Goal: Information Seeking & Learning: Learn about a topic

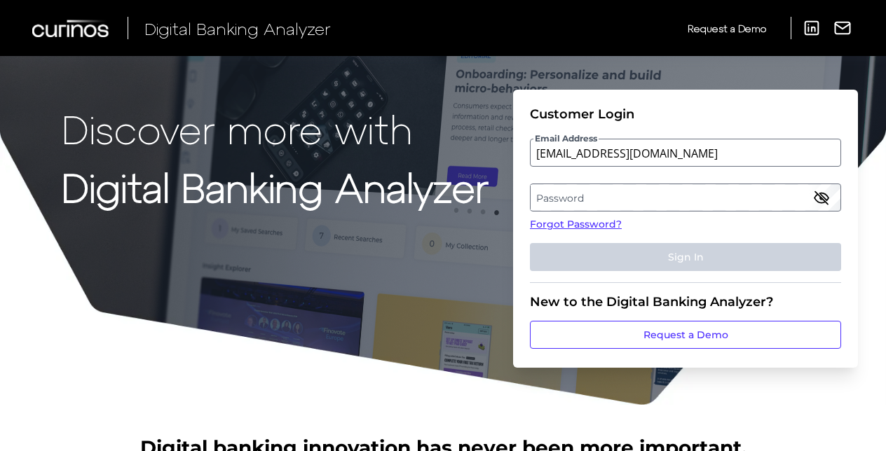
type input "[EMAIL_ADDRESS][DOMAIN_NAME]"
click at [327, 249] on h1 "Discover more with Digital Banking Analyzer" at bounding box center [275, 226] width 427 height 239
click at [628, 197] on label "Password" at bounding box center [685, 197] width 309 height 25
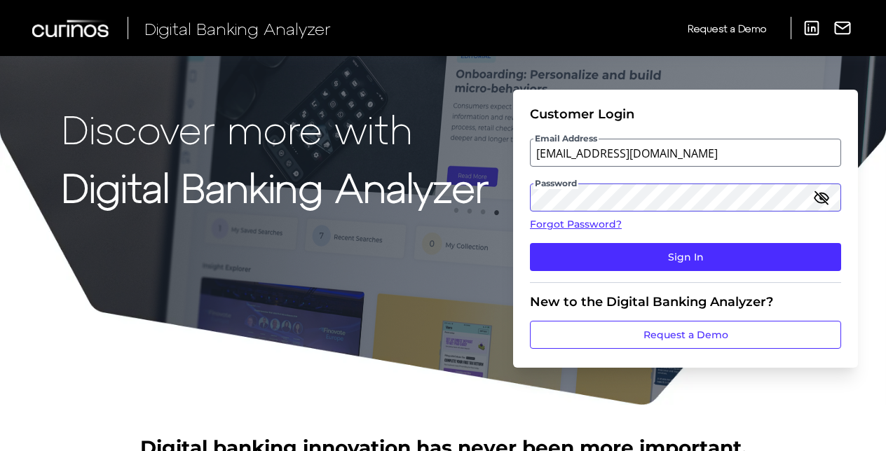
click at [530, 243] on button "Sign In" at bounding box center [685, 257] width 311 height 28
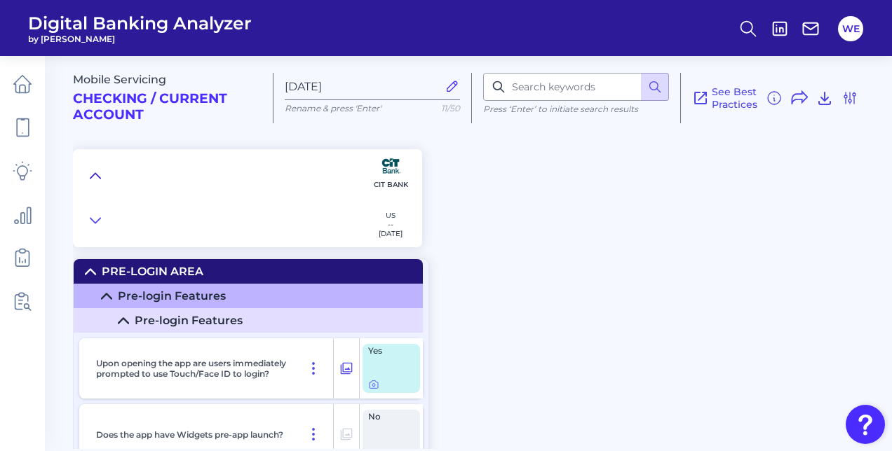
click at [95, 172] on icon at bounding box center [95, 176] width 11 height 14
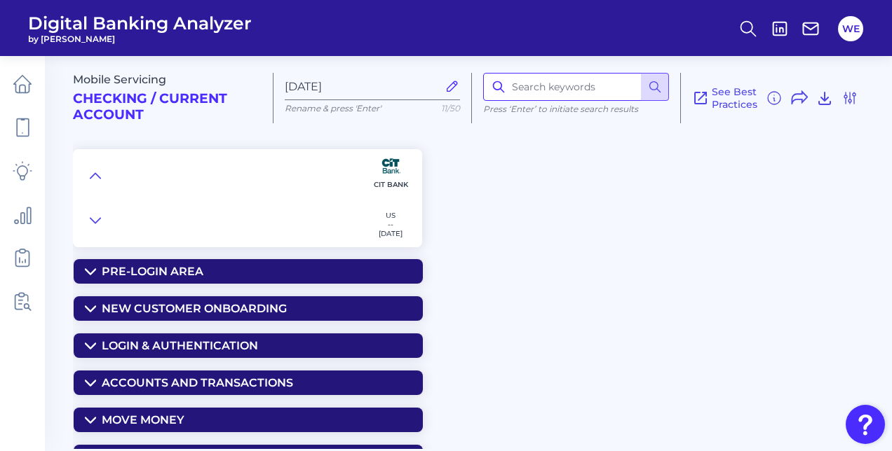
click at [550, 100] on input at bounding box center [576, 87] width 186 height 28
click at [517, 128] on div "Mobile Servicing Checking / Current Account [DATE] Rename & press 'Enter' 11/50…" at bounding box center [479, 92] width 813 height 95
click at [440, 280] on div "Mobile Servicing Checking / Current Account [DATE] Rename & press 'Enter' 11/50…" at bounding box center [482, 248] width 819 height 404
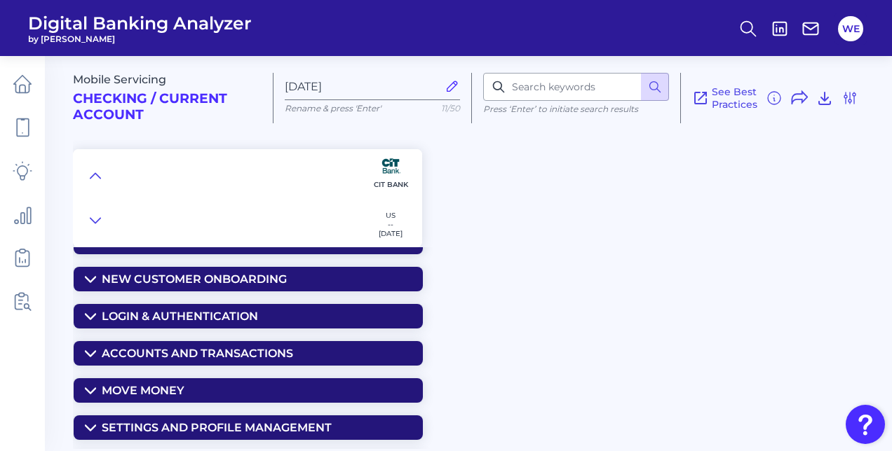
click at [245, 345] on summary "Accounts and transactions" at bounding box center [248, 353] width 349 height 25
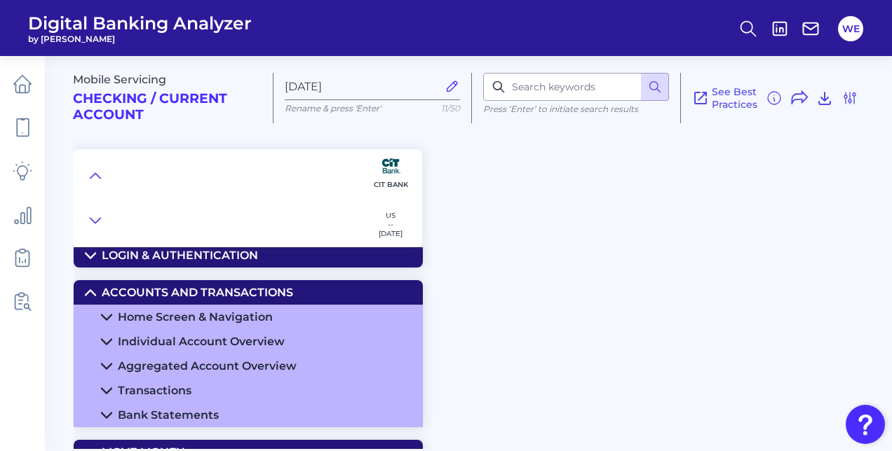
scroll to position [92, 0]
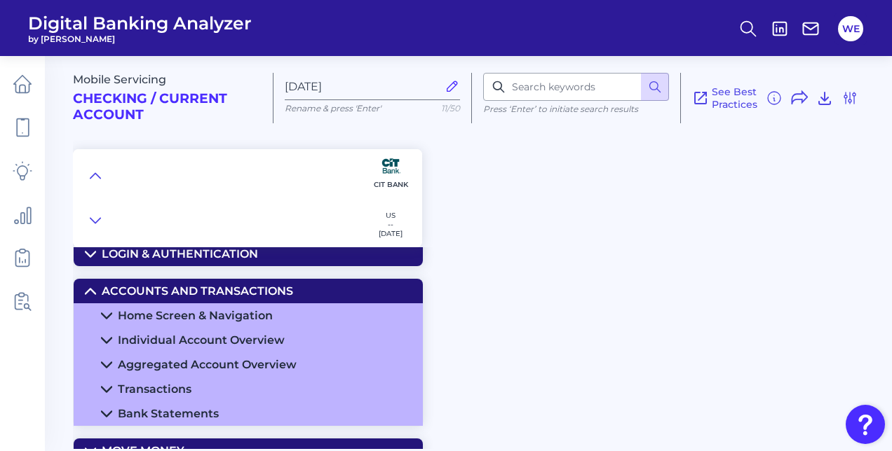
click at [245, 345] on div "Individual Account Overview" at bounding box center [201, 340] width 167 height 13
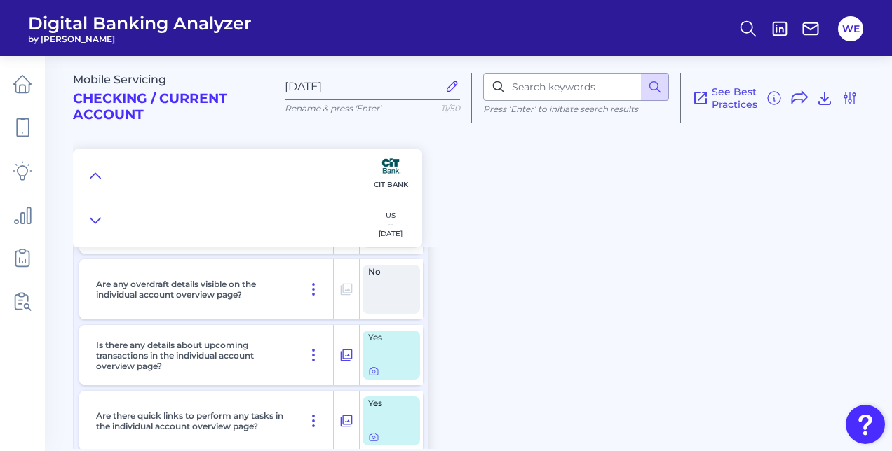
scroll to position [389, 0]
click at [371, 374] on icon at bounding box center [373, 370] width 11 height 11
click at [848, 98] on icon at bounding box center [849, 98] width 17 height 17
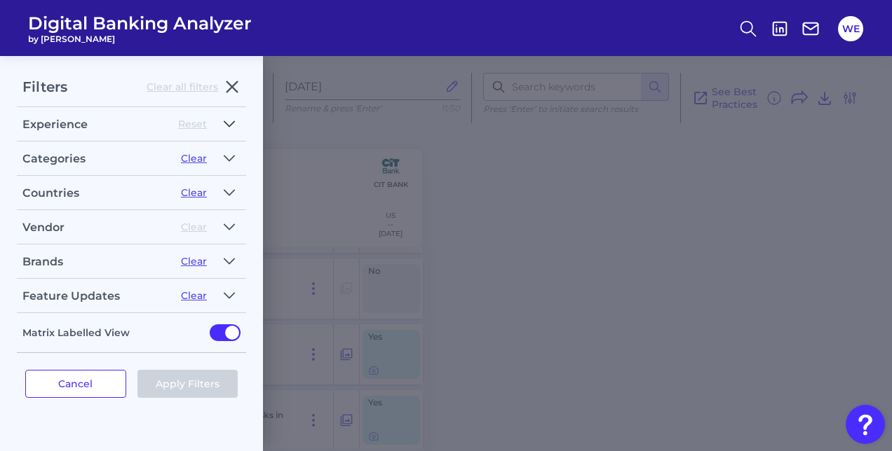
click at [229, 130] on icon "button" at bounding box center [229, 124] width 11 height 17
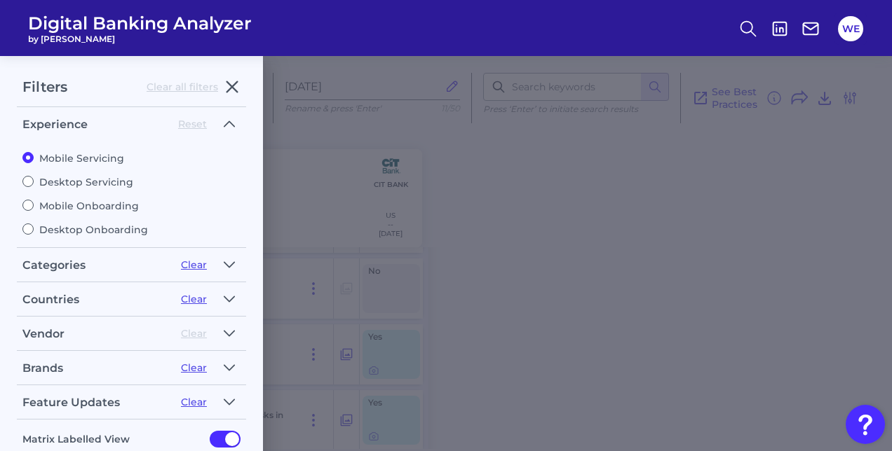
click at [54, 177] on label "Desktop Servicing" at bounding box center [131, 182] width 218 height 13
click at [34, 177] on input "Desktop Servicing" at bounding box center [27, 181] width 11 height 11
radio input "true"
radio input "false"
click at [227, 129] on icon "button" at bounding box center [229, 124] width 11 height 17
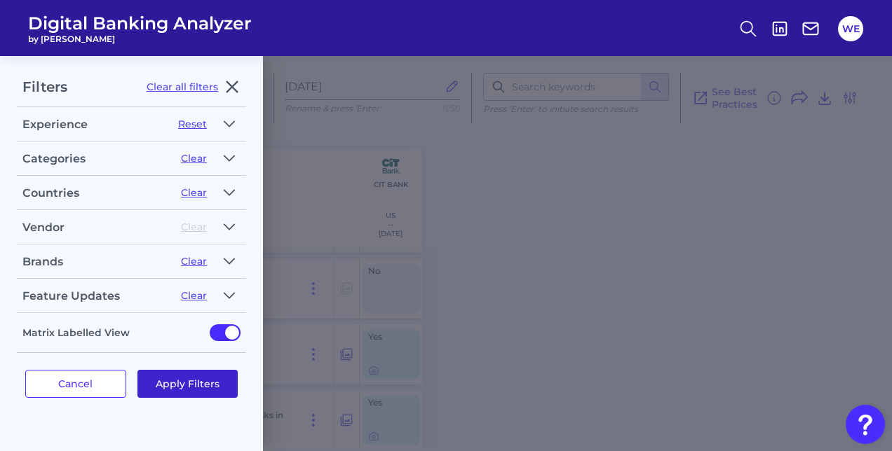
click at [193, 370] on button "Apply Filters" at bounding box center [187, 384] width 101 height 28
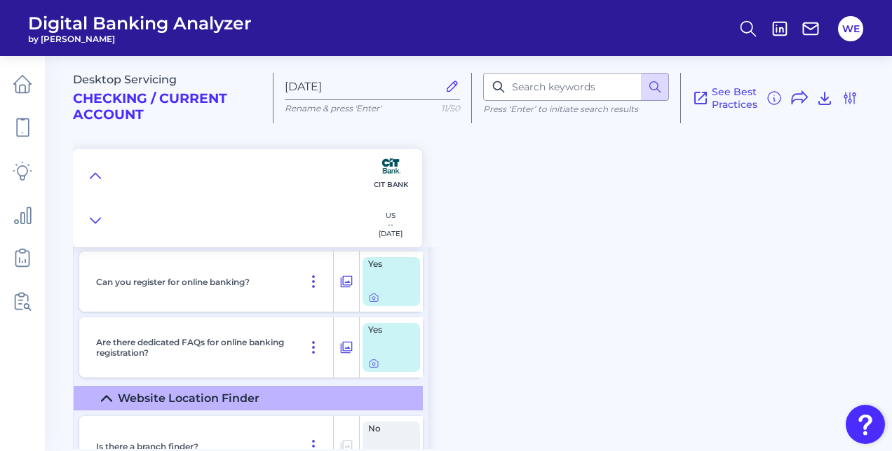
scroll to position [0, 0]
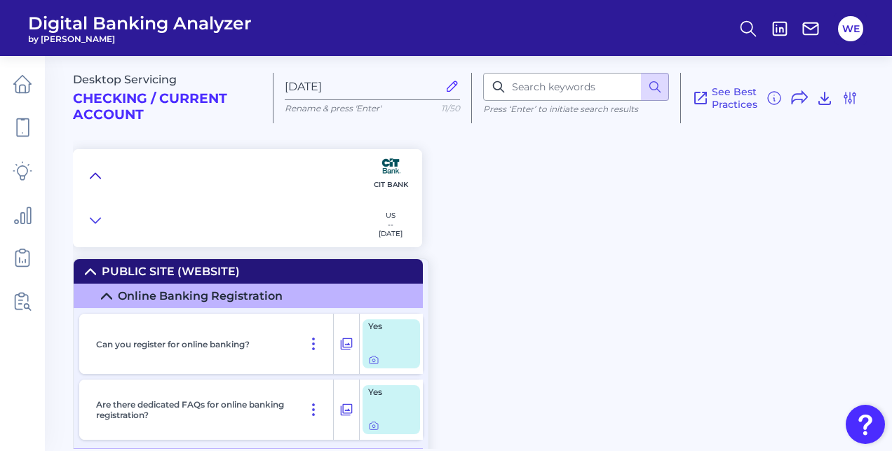
click at [88, 175] on button at bounding box center [95, 176] width 22 height 20
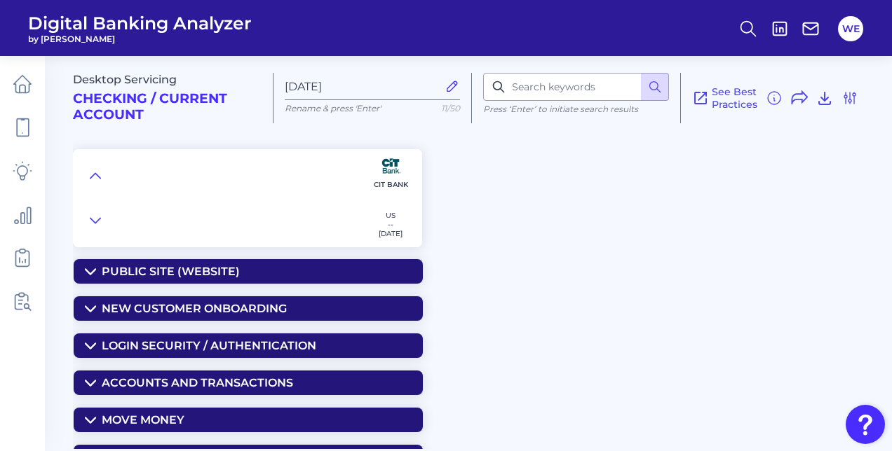
click at [163, 387] on div "Accounts and Transactions" at bounding box center [197, 382] width 191 height 13
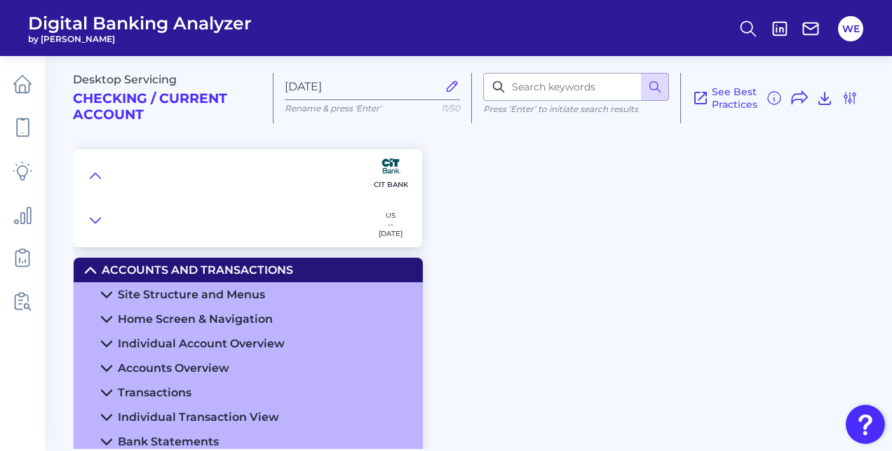
scroll to position [114, 0]
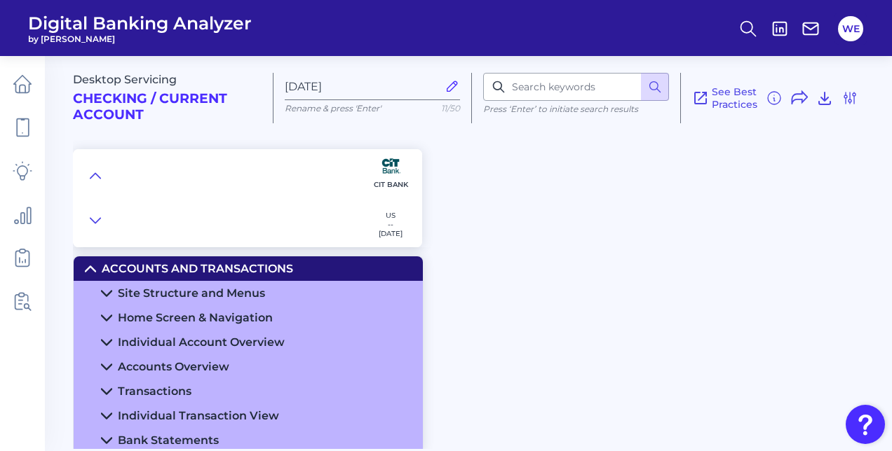
click at [184, 336] on div "Individual Account Overview" at bounding box center [201, 342] width 167 height 13
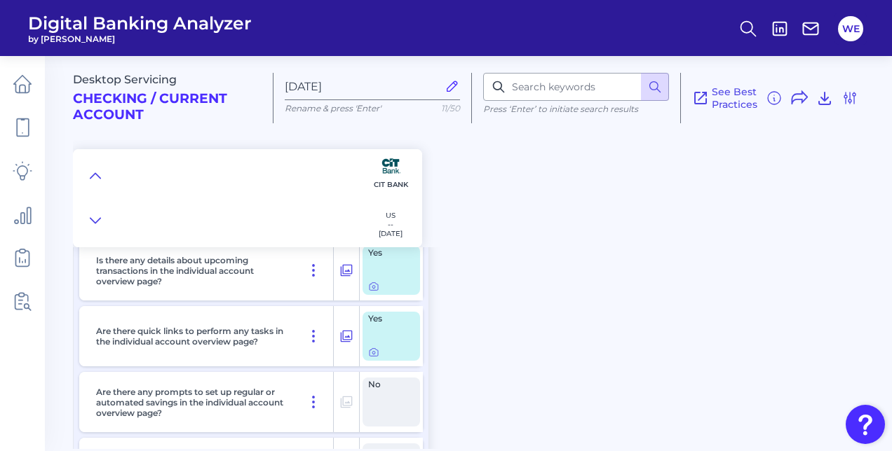
scroll to position [497, 0]
click at [371, 352] on icon at bounding box center [373, 353] width 11 height 11
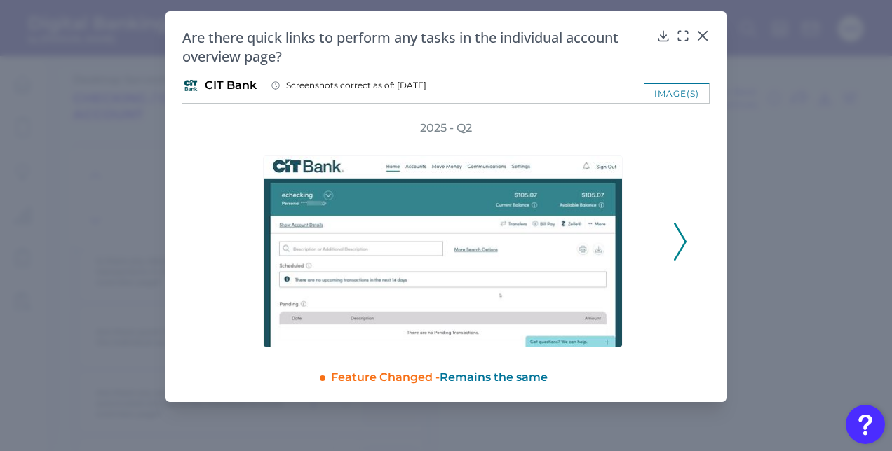
click at [681, 243] on icon at bounding box center [680, 242] width 13 height 38
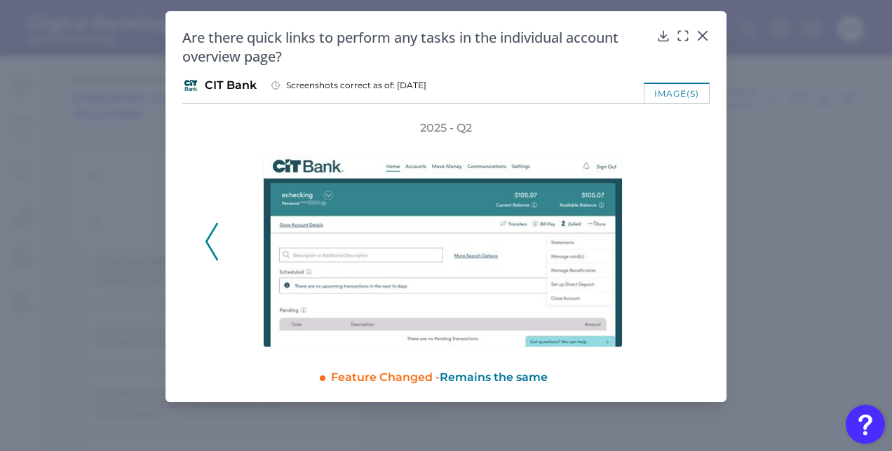
click at [199, 243] on div "2025 - Q2" at bounding box center [445, 234] width 527 height 227
click at [209, 241] on icon at bounding box center [211, 242] width 13 height 38
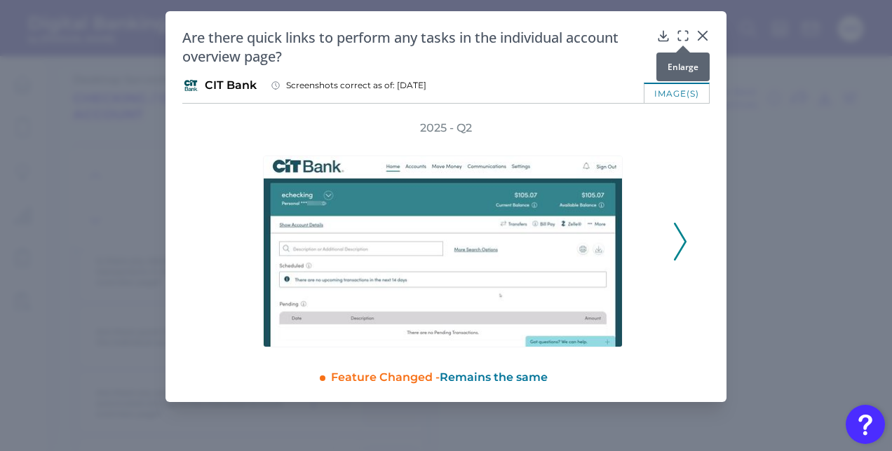
click at [682, 37] on icon at bounding box center [683, 36] width 14 height 14
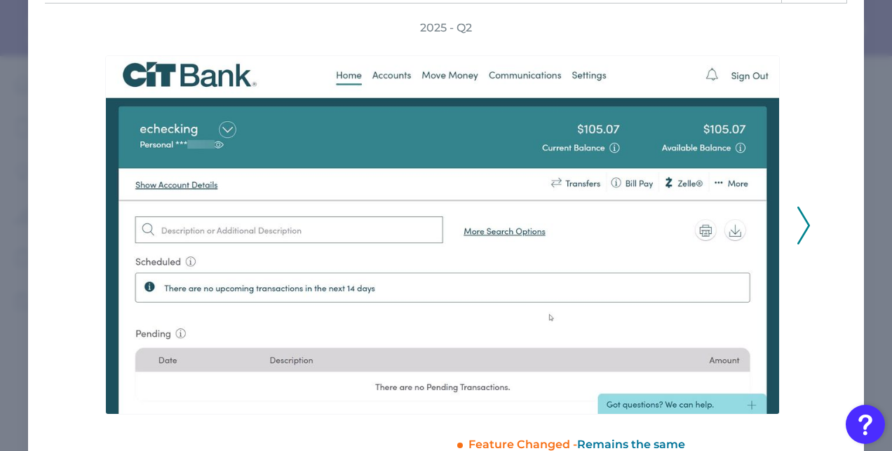
scroll to position [79, 0]
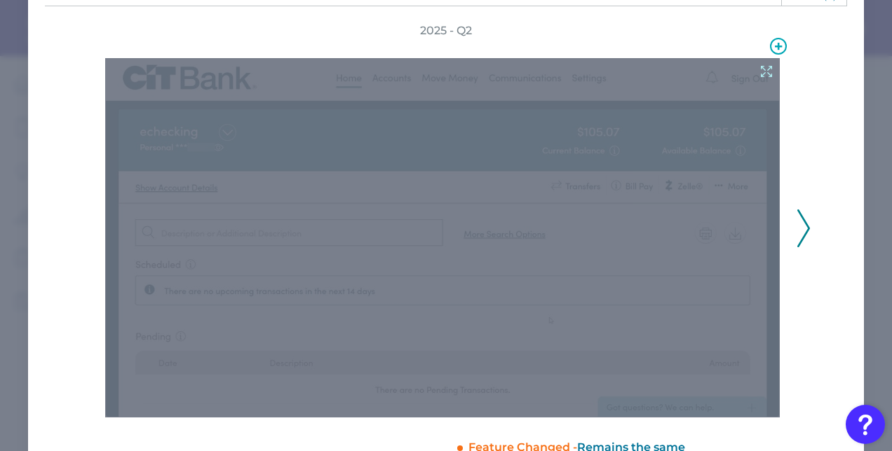
click at [761, 69] on icon at bounding box center [766, 72] width 11 height 11
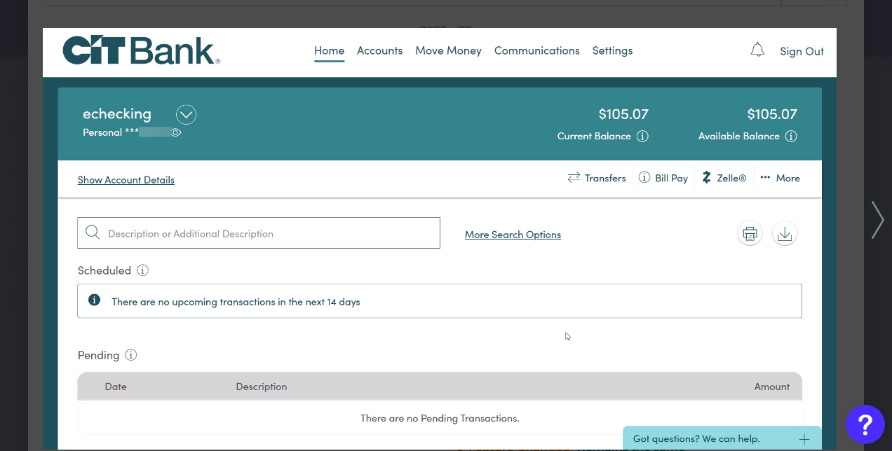
click at [515, 20] on div at bounding box center [446, 225] width 892 height 451
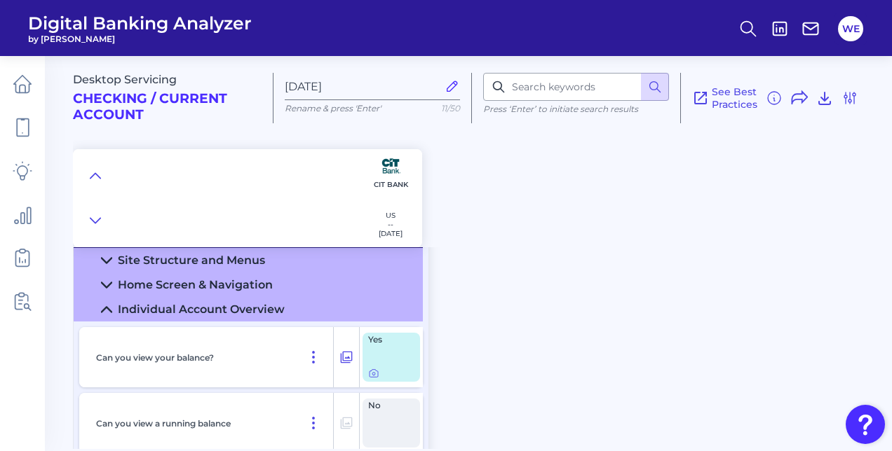
scroll to position [147, 0]
click at [373, 374] on icon at bounding box center [373, 375] width 3 height 3
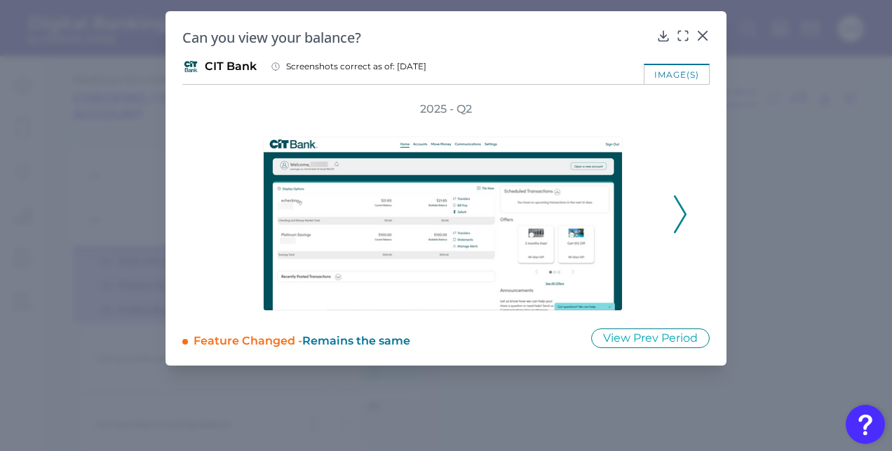
click at [680, 214] on icon at bounding box center [680, 215] width 13 height 38
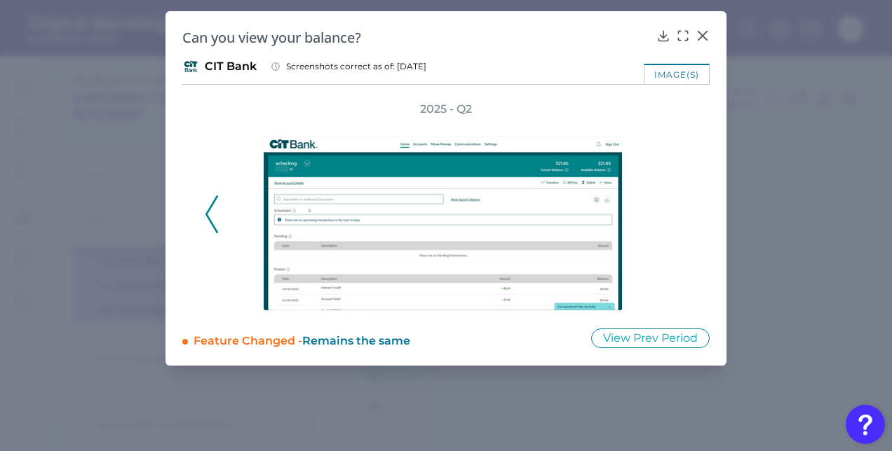
click at [684, 215] on div "2025 - Q2" at bounding box center [446, 207] width 482 height 210
click at [686, 38] on icon at bounding box center [683, 36] width 14 height 14
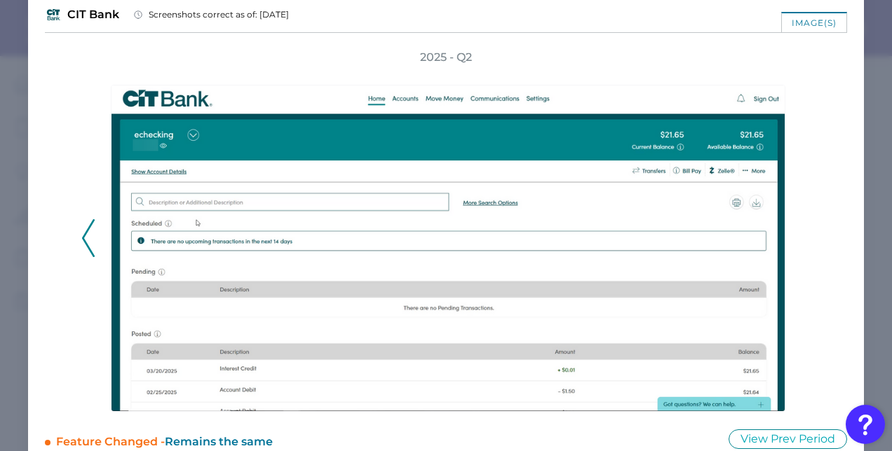
scroll to position [41, 0]
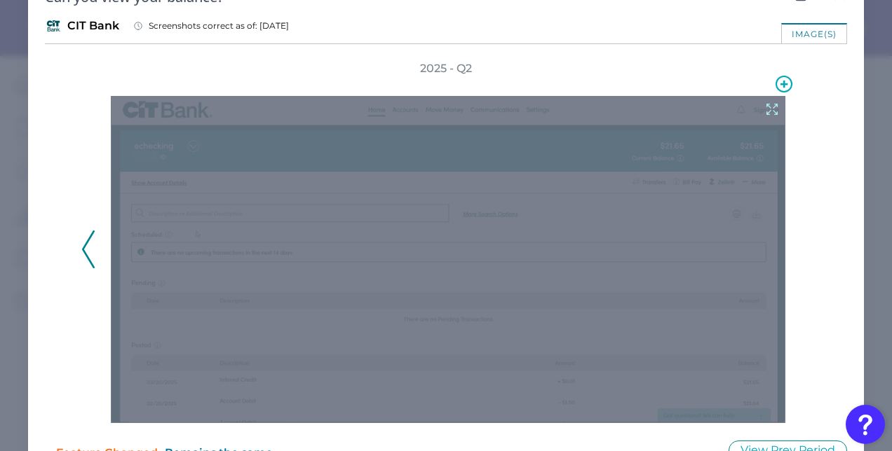
click at [764, 108] on icon at bounding box center [771, 109] width 15 height 15
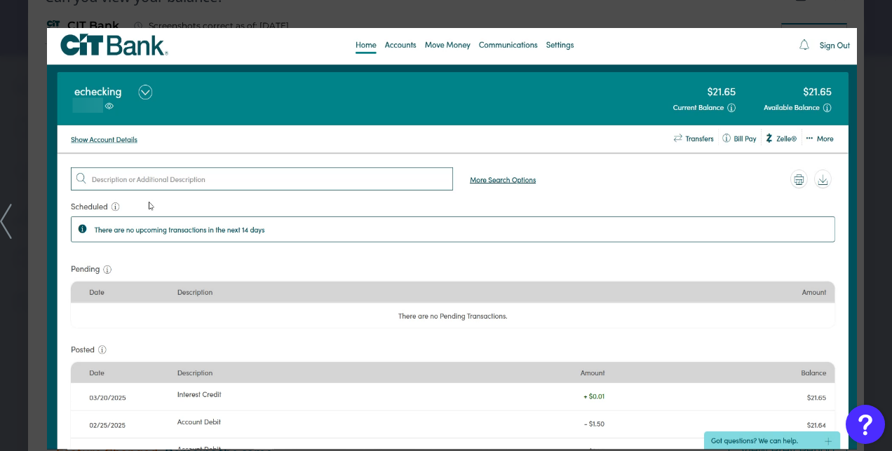
click at [320, 15] on div at bounding box center [446, 225] width 892 height 451
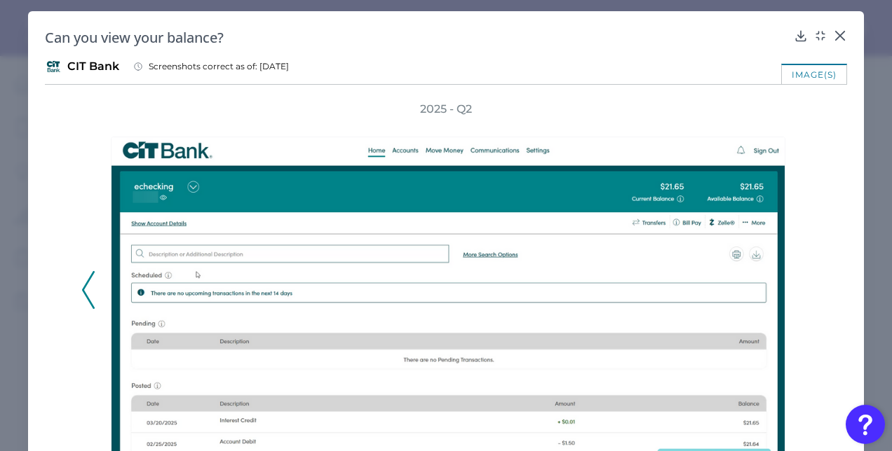
scroll to position [0, 0]
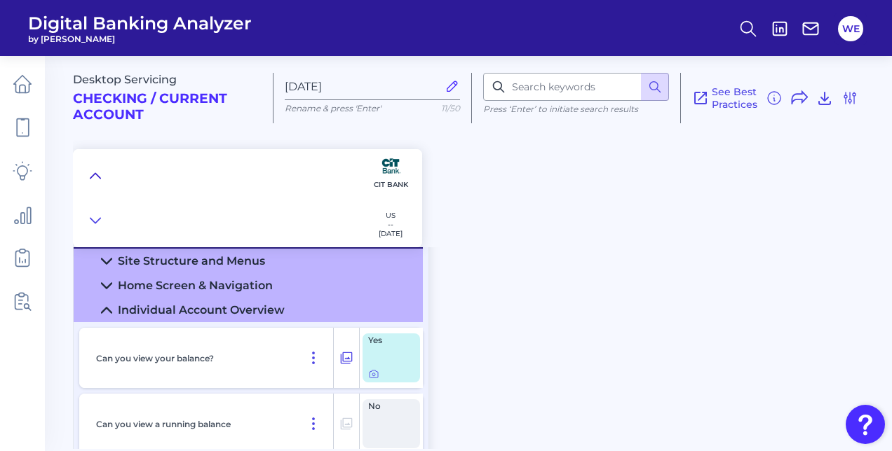
click at [93, 176] on icon at bounding box center [95, 175] width 10 height 5
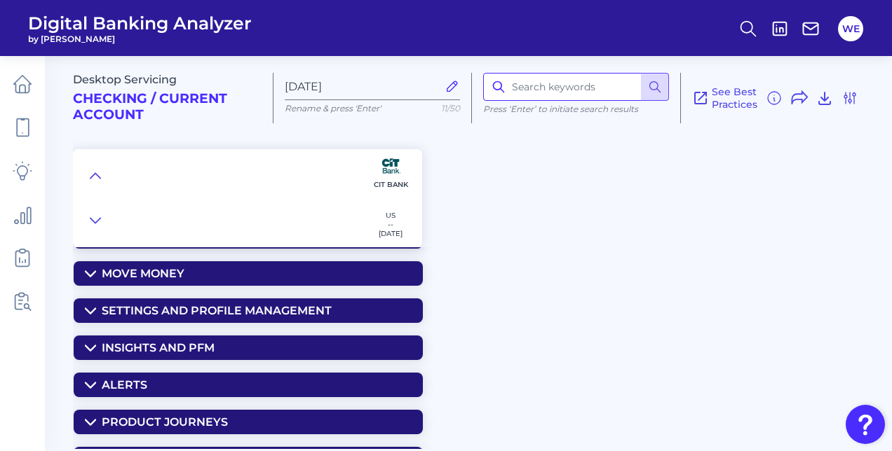
click at [539, 91] on input at bounding box center [576, 87] width 186 height 28
type input "email"
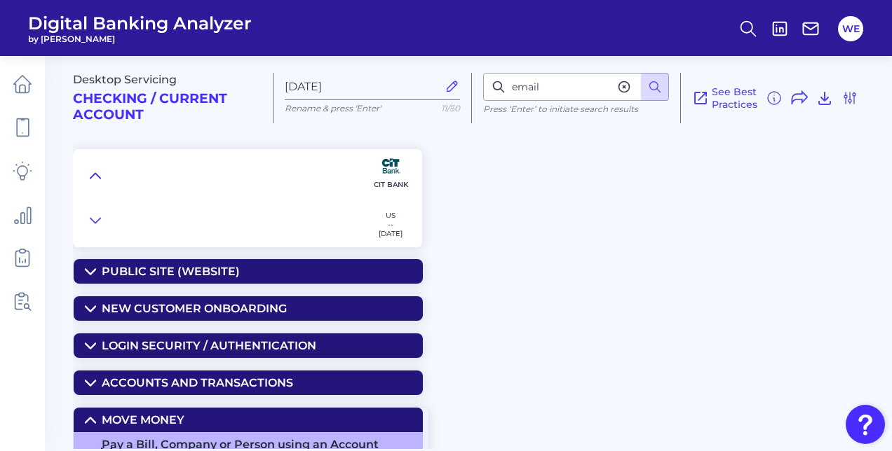
click at [95, 180] on icon at bounding box center [95, 176] width 11 height 14
